Goal: Find contact information: Find contact information

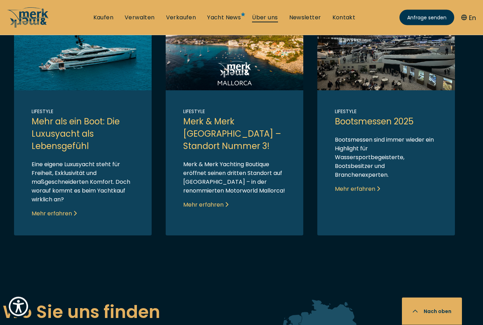
scroll to position [1641, 0]
click at [270, 17] on link "Über uns" at bounding box center [265, 18] width 26 height 8
click at [265, 18] on link "Über uns" at bounding box center [265, 18] width 26 height 8
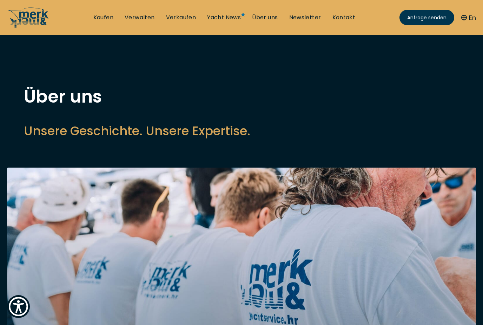
click at [337, 22] on ul "Kaufen Verwalten Verkaufen Yacht News Über uns Newsletter Kontakt Senden Sie un…" at bounding box center [225, 17] width 274 height 21
click at [337, 17] on link "Kontakt" at bounding box center [344, 18] width 23 height 8
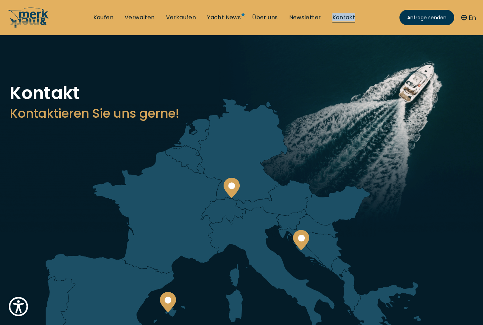
click at [337, 17] on link "Kontakt" at bounding box center [344, 18] width 23 height 8
click at [18, 17] on icon at bounding box center [28, 17] width 42 height 21
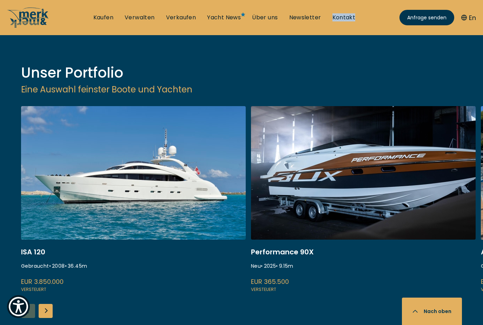
scroll to position [913, 0]
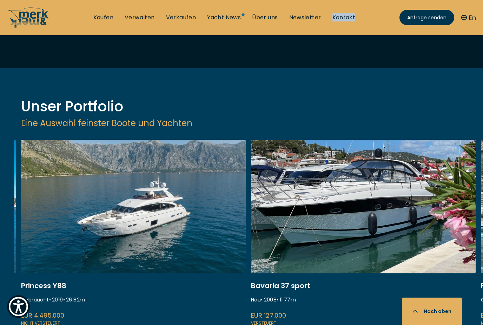
scroll to position [913, 0]
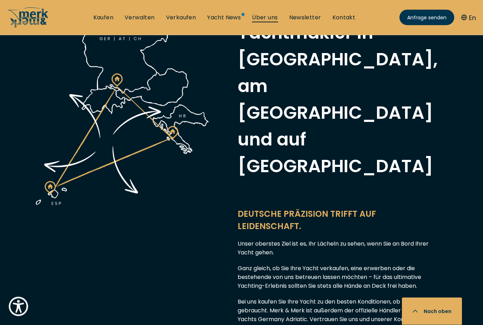
scroll to position [396, 0]
click at [273, 16] on link "Über uns" at bounding box center [265, 18] width 26 height 8
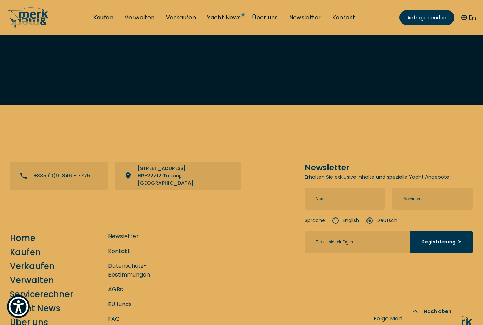
scroll to position [3097, 0]
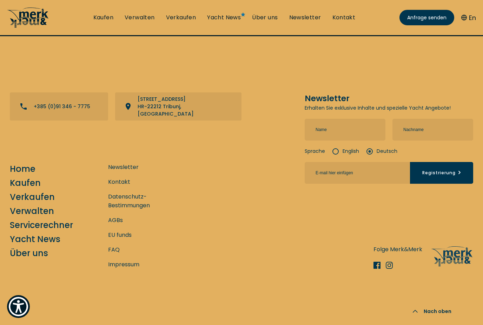
click at [31, 22] on icon at bounding box center [25, 17] width 31 height 20
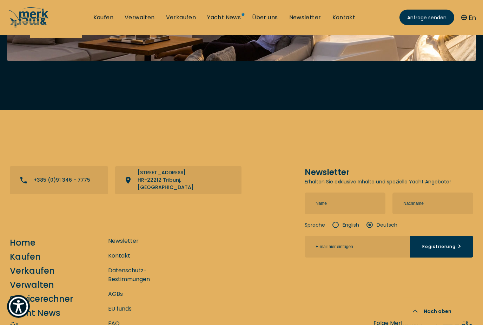
scroll to position [2945, 0]
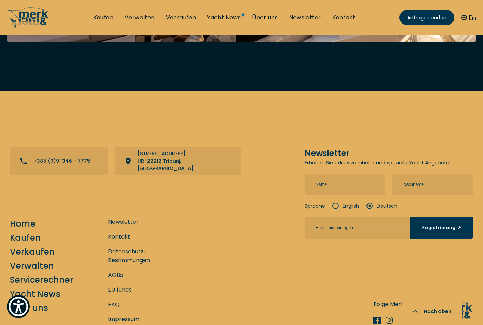
click at [343, 18] on link "Kontakt" at bounding box center [344, 18] width 23 height 8
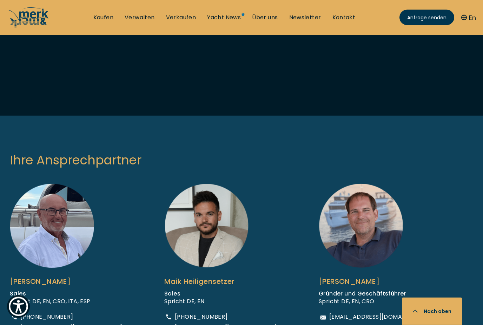
scroll to position [308, 0]
